Goal: Check status

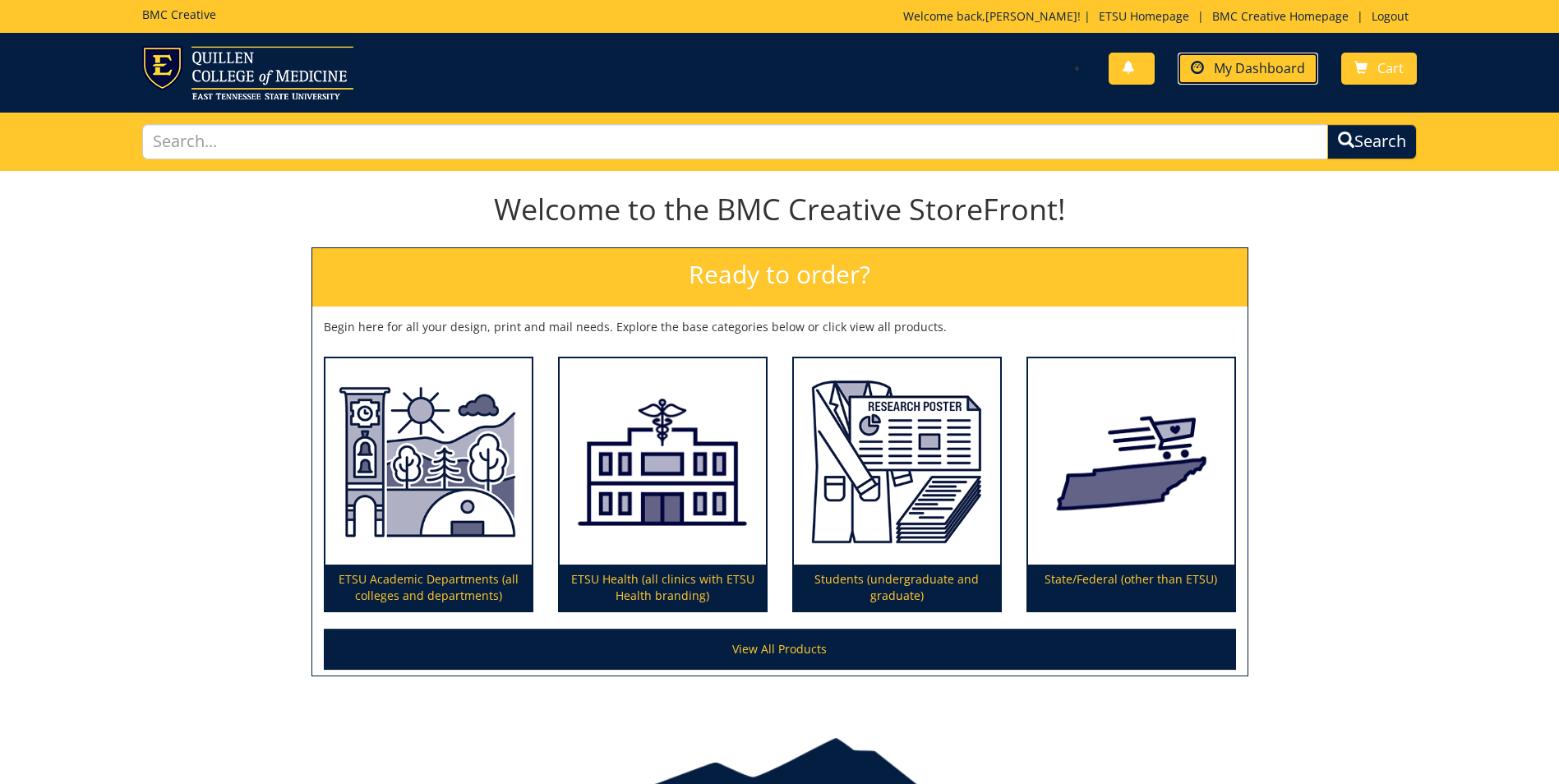
click at [1222, 80] on link "My Dashboard" at bounding box center [1247, 69] width 140 height 32
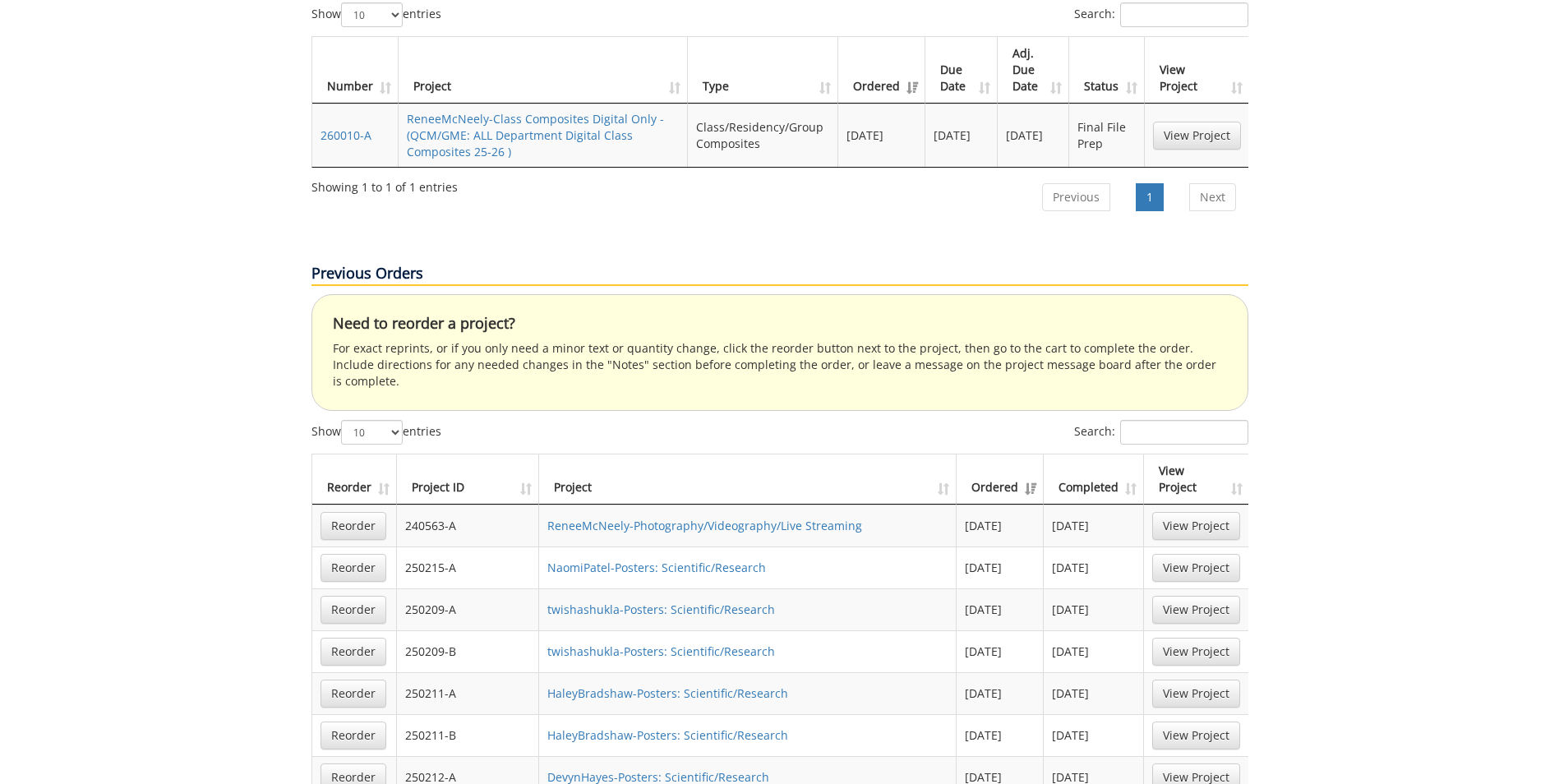
scroll to position [329, 0]
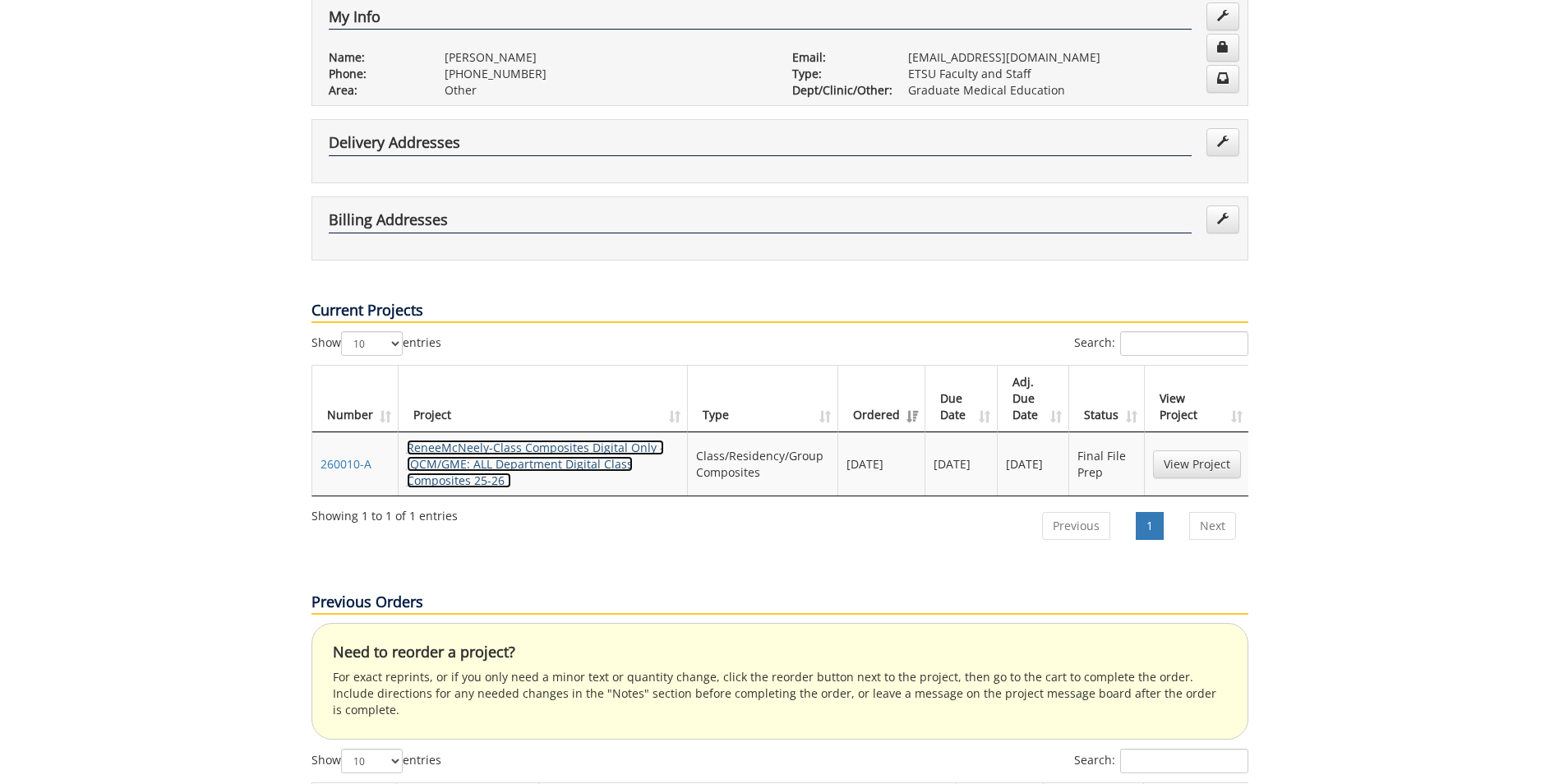
click at [477, 440] on link "ReneeMcNeely-Class Composites Digital Only - (QCM/GME: ALL Department Digital C…" at bounding box center [535, 464] width 258 height 49
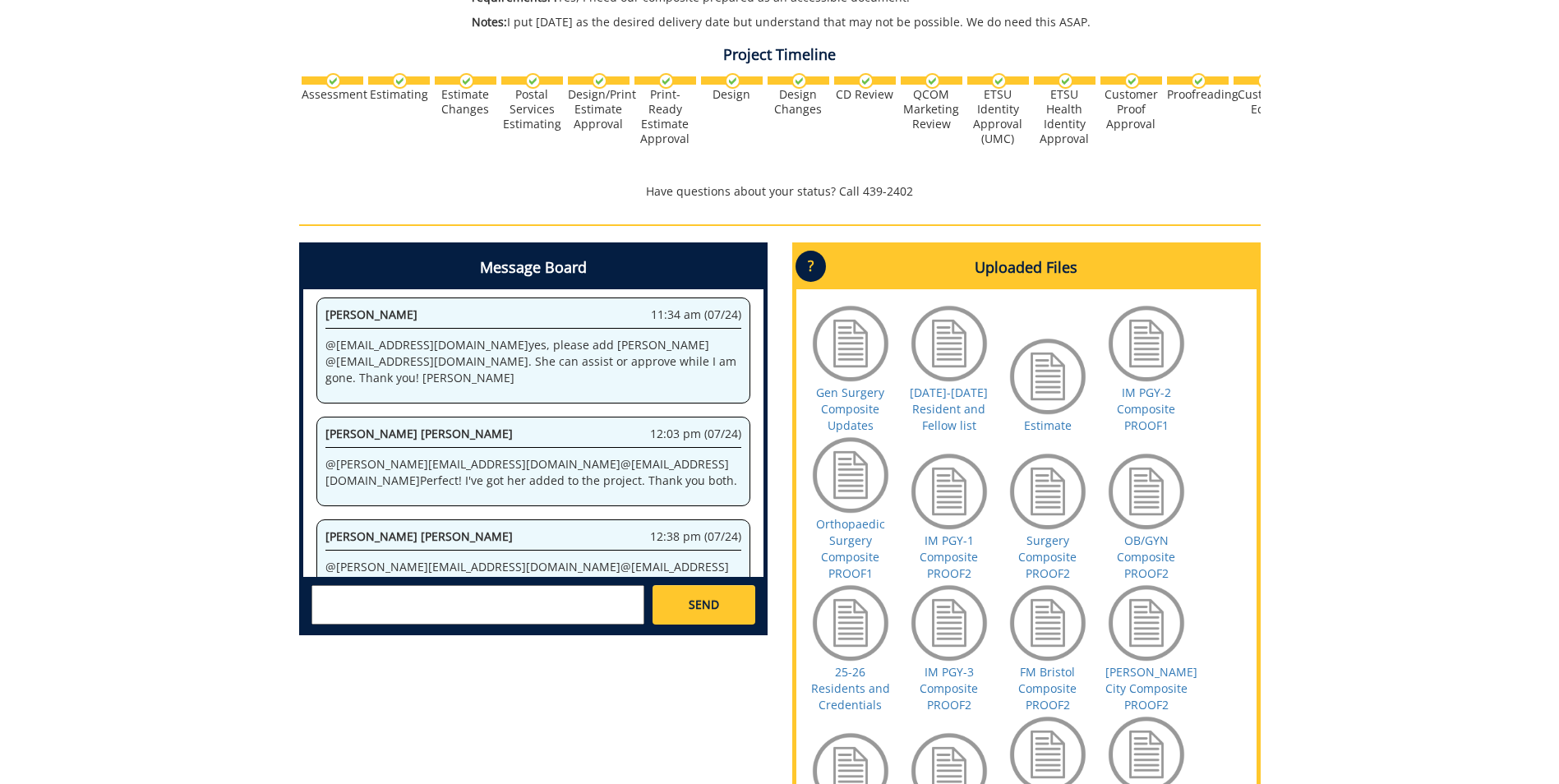
scroll to position [986, 0]
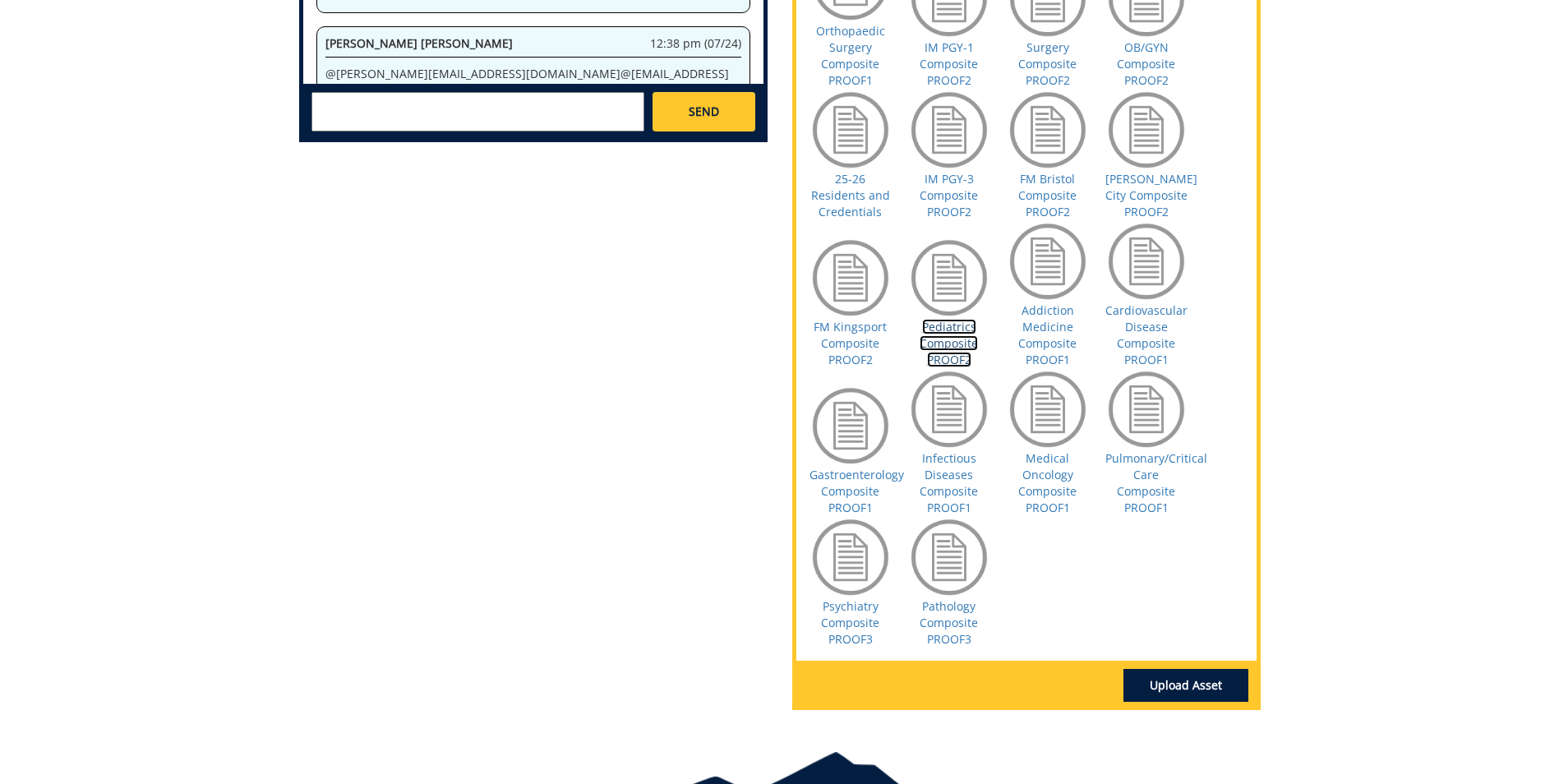
click at [958, 339] on link "Pediatrics Composite PROOF2" at bounding box center [948, 342] width 58 height 49
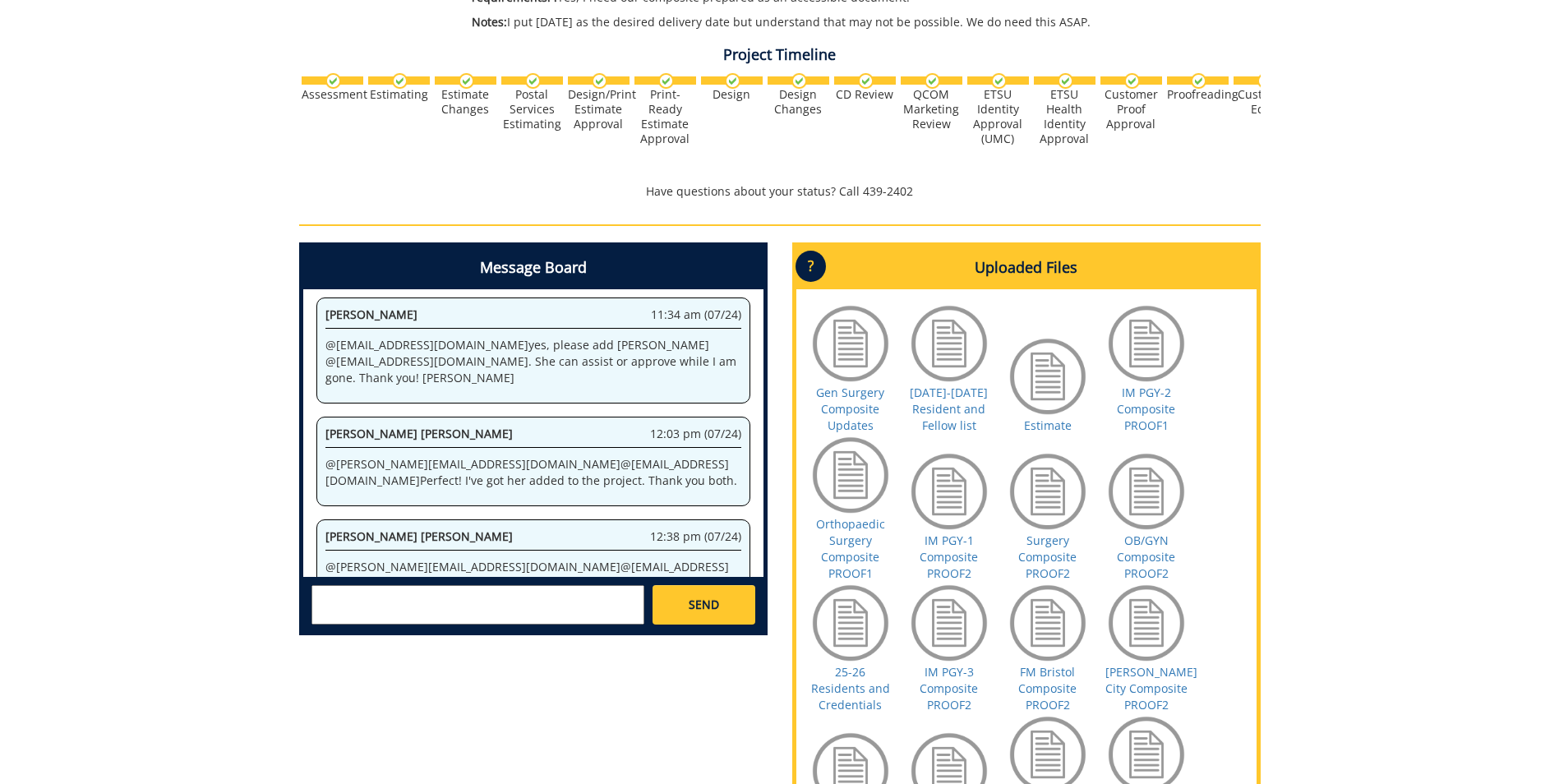
click at [198, 148] on div "260010-A ReneeMcNeely-Class Composites Digital Only [QCM/GME: ALL Department Di…" at bounding box center [780, 446] width 1559 height 1538
